Goal: Information Seeking & Learning: Learn about a topic

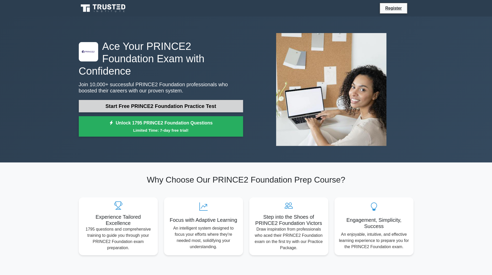
click at [171, 100] on link "Start Free PRINCE2 Foundation Practice Test" at bounding box center [161, 106] width 164 height 12
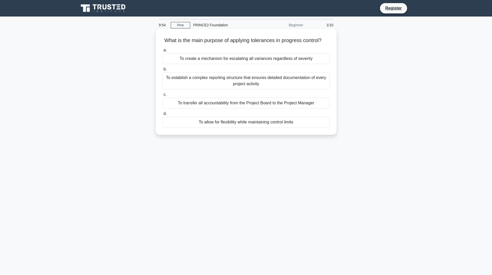
click at [246, 107] on div "To transfer all accountability from the Project Board to the Project Manager" at bounding box center [245, 103] width 167 height 11
click at [162, 96] on input "c. To transfer all accountability from the Project Board to the Project Manager" at bounding box center [162, 94] width 0 height 3
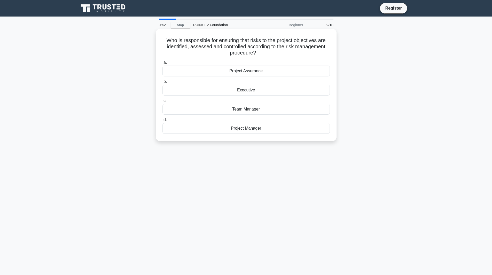
click at [248, 129] on div "Project Manager" at bounding box center [245, 128] width 167 height 11
click at [162, 122] on input "d. Project Manager" at bounding box center [162, 119] width 0 height 3
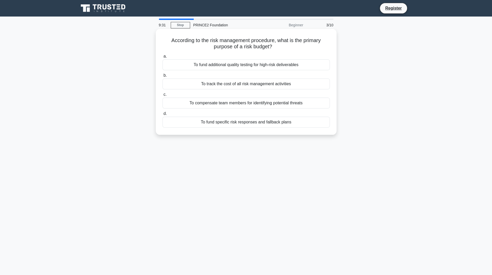
click at [247, 85] on div "To track the cost of all risk management activities" at bounding box center [245, 83] width 167 height 11
click at [162, 77] on input "b. To track the cost of all risk management activities" at bounding box center [162, 75] width 0 height 3
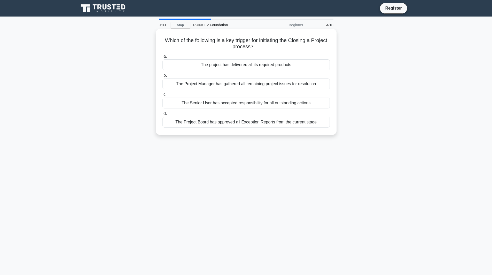
click at [259, 67] on div "The project has delivered all its required products" at bounding box center [245, 64] width 167 height 11
click at [162, 58] on input "a. The project has delivered all its required products" at bounding box center [162, 56] width 0 height 3
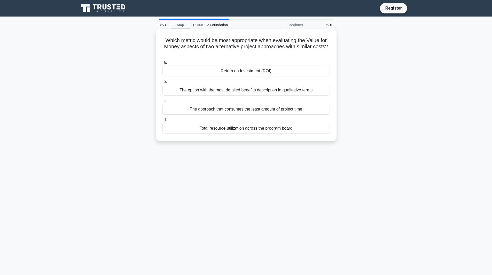
click at [251, 74] on div "Return on Investment (ROI)" at bounding box center [245, 71] width 167 height 11
click at [162, 64] on input "a. Return on Investment (ROI)" at bounding box center [162, 62] width 0 height 3
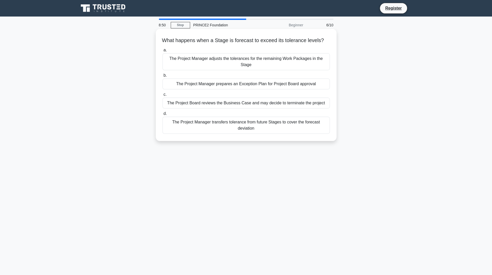
click at [247, 95] on label "c. The Project Board reviews the Business Case and may decide to terminate the …" at bounding box center [245, 99] width 167 height 17
click at [162, 95] on input "c. The Project Board reviews the Business Case and may decide to terminate the …" at bounding box center [162, 94] width 0 height 3
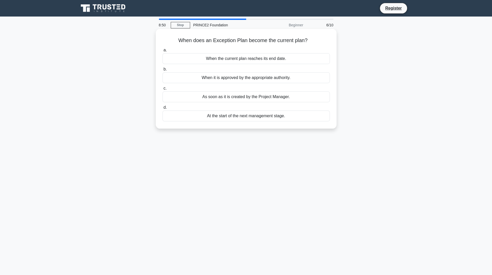
click at [247, 89] on label "c. As soon as it is created by the Project Manager." at bounding box center [245, 93] width 167 height 17
click at [162, 89] on input "c. As soon as it is created by the Project Manager." at bounding box center [162, 88] width 0 height 3
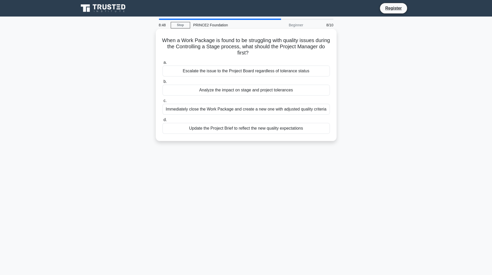
click at [247, 84] on label "b. Analyze the impact on stage and project tolerances" at bounding box center [245, 86] width 167 height 17
click at [162, 83] on input "b. Analyze the impact on stage and project tolerances" at bounding box center [162, 81] width 0 height 3
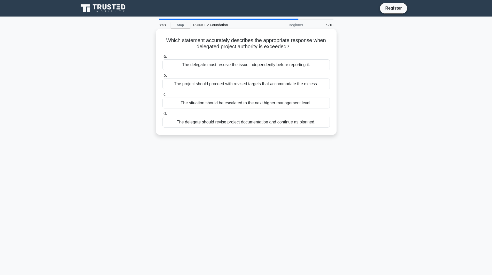
click at [252, 85] on div "The project should proceed with revised targets that accommodate the excess." at bounding box center [245, 83] width 167 height 11
click at [162, 77] on input "b. The project should proceed with revised targets that accommodate the excess." at bounding box center [162, 75] width 0 height 3
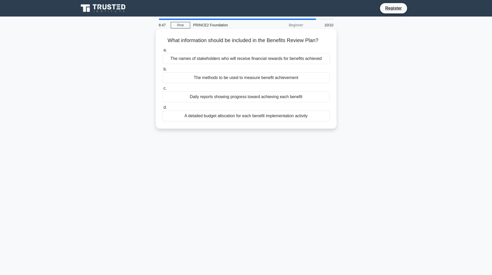
click at [262, 108] on label "d. A detailed budget allocation for each benefit implementation activity" at bounding box center [245, 112] width 167 height 17
click at [162, 108] on input "d. A detailed budget allocation for each benefit implementation activity" at bounding box center [162, 107] width 0 height 3
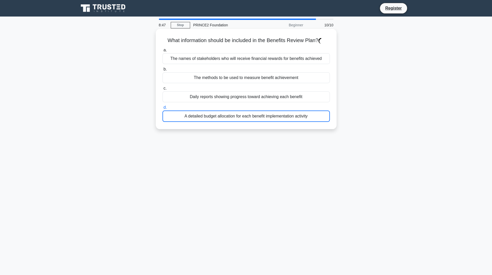
click at [260, 100] on div "Daily reports showing progress toward achieving each benefit" at bounding box center [245, 96] width 167 height 11
click at [162, 90] on input "c. Daily reports showing progress toward achieving each benefit" at bounding box center [162, 88] width 0 height 3
